Goal: Information Seeking & Learning: Learn about a topic

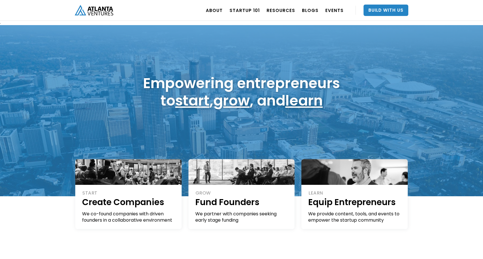
scroll to position [3, 0]
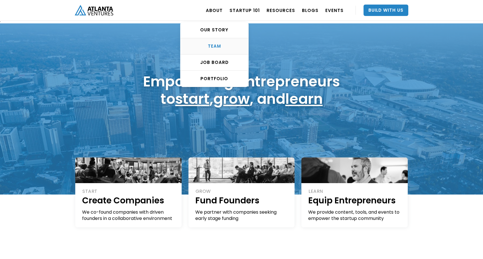
click at [218, 44] on div "TEAM" at bounding box center [215, 46] width 68 height 6
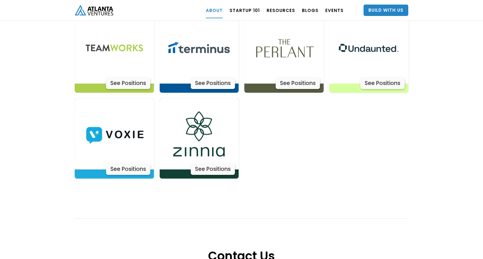
scroll to position [1907, 0]
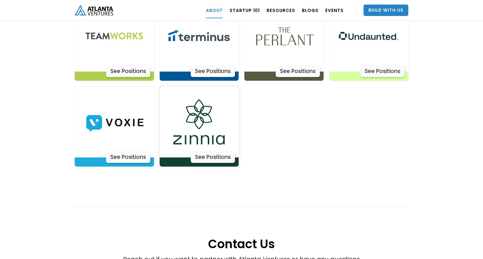
click at [202, 100] on img at bounding box center [198, 121] width 71 height 71
click at [132, 105] on img at bounding box center [114, 121] width 71 height 71
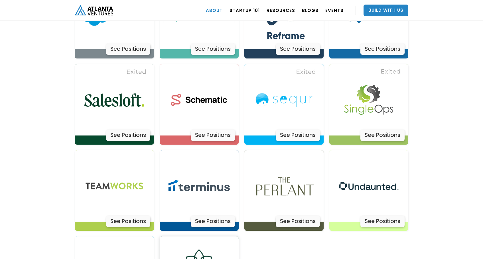
scroll to position [1729, 0]
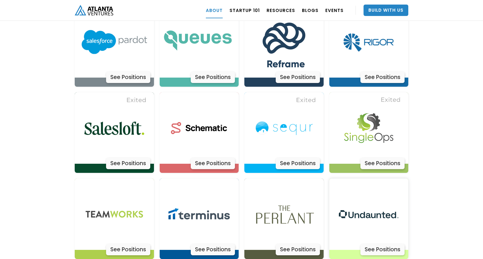
click at [360, 197] on img at bounding box center [368, 214] width 71 height 71
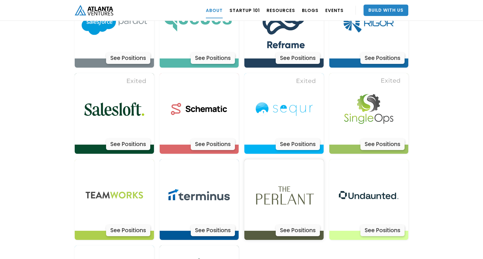
scroll to position [1750, 0]
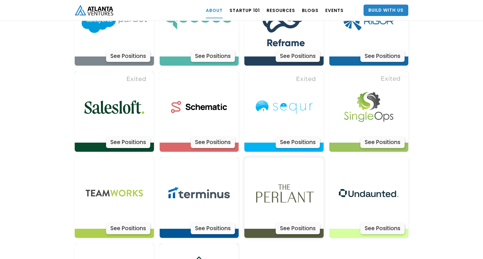
click at [278, 177] on img at bounding box center [283, 192] width 71 height 71
click at [196, 176] on img at bounding box center [198, 192] width 71 height 71
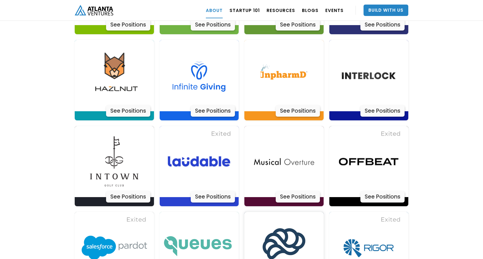
scroll to position [1522, 0]
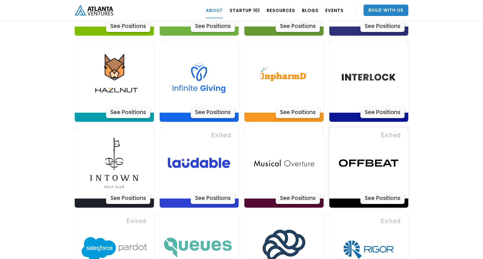
click at [371, 140] on img at bounding box center [368, 162] width 71 height 71
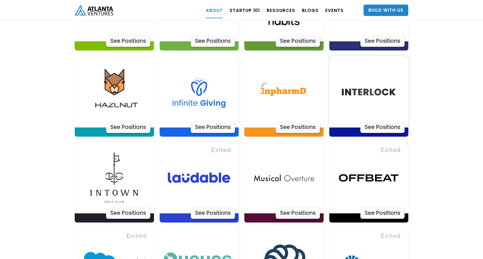
scroll to position [1506, 0]
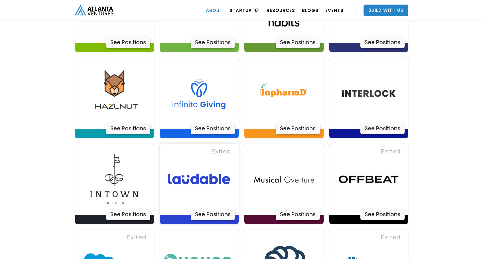
click at [214, 160] on img at bounding box center [198, 179] width 71 height 71
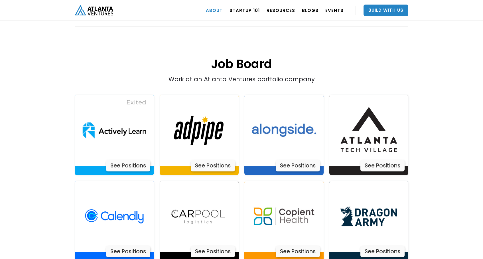
scroll to position [1124, 0]
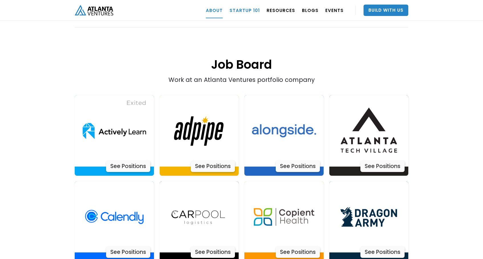
click at [253, 9] on link "Startup 101" at bounding box center [245, 10] width 30 height 16
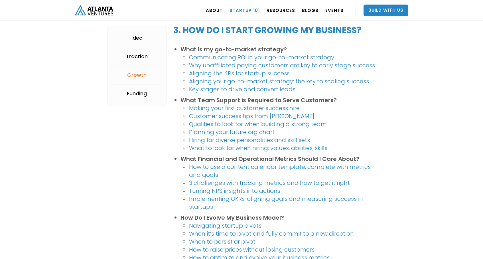
scroll to position [762, 0]
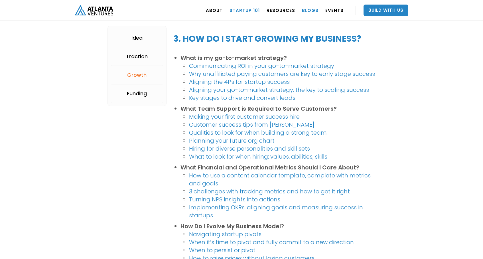
click at [312, 11] on link "BLOGS" at bounding box center [310, 10] width 17 height 16
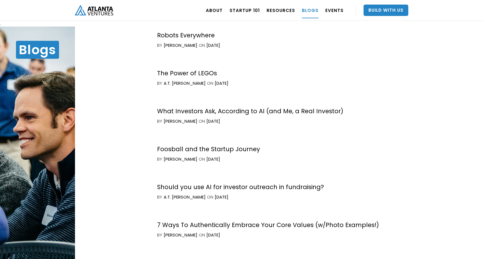
scroll to position [1148, 0]
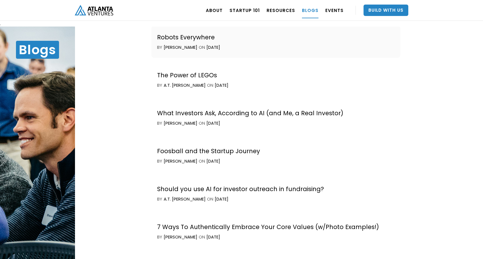
click at [194, 36] on div "Robots Everywhere" at bounding box center [189, 37] width 64 height 8
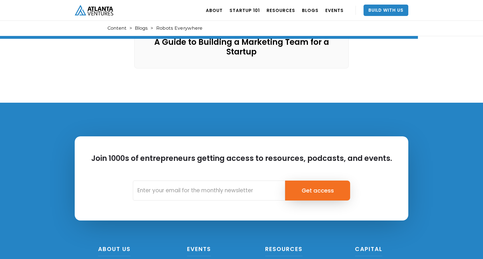
scroll to position [664, 0]
